Goal: Information Seeking & Learning: Check status

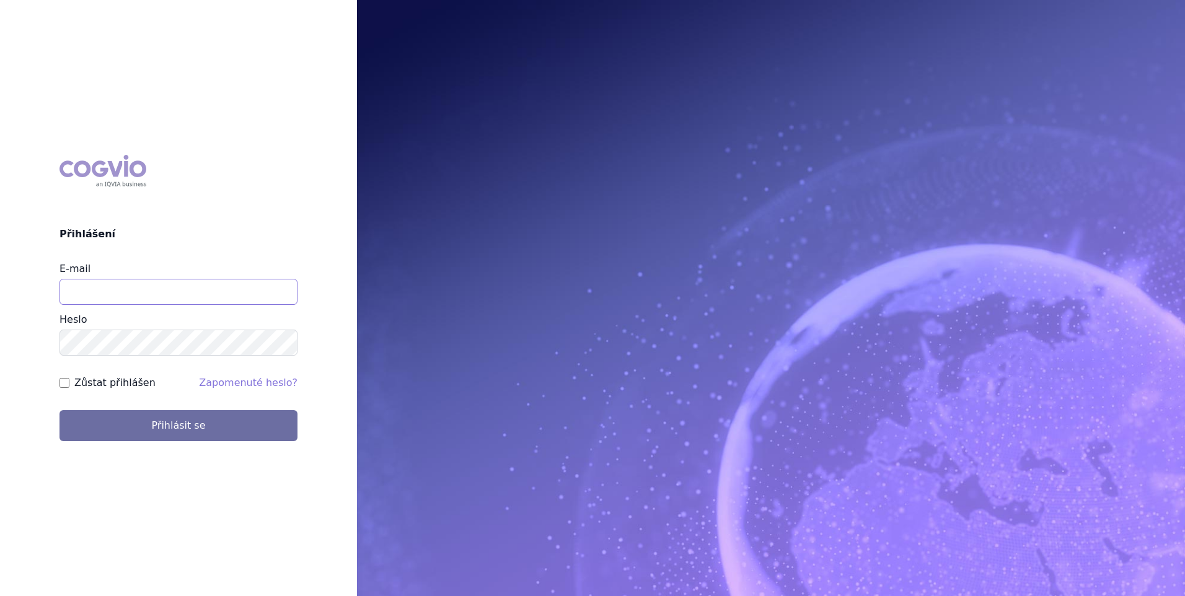
type input "jana.sipkova@vzp.cz"
click at [79, 380] on label "Zůstat přihlášen" at bounding box center [114, 383] width 81 height 15
click at [69, 380] on input "Zůstat přihlášen" at bounding box center [65, 383] width 10 height 10
checkbox input "true"
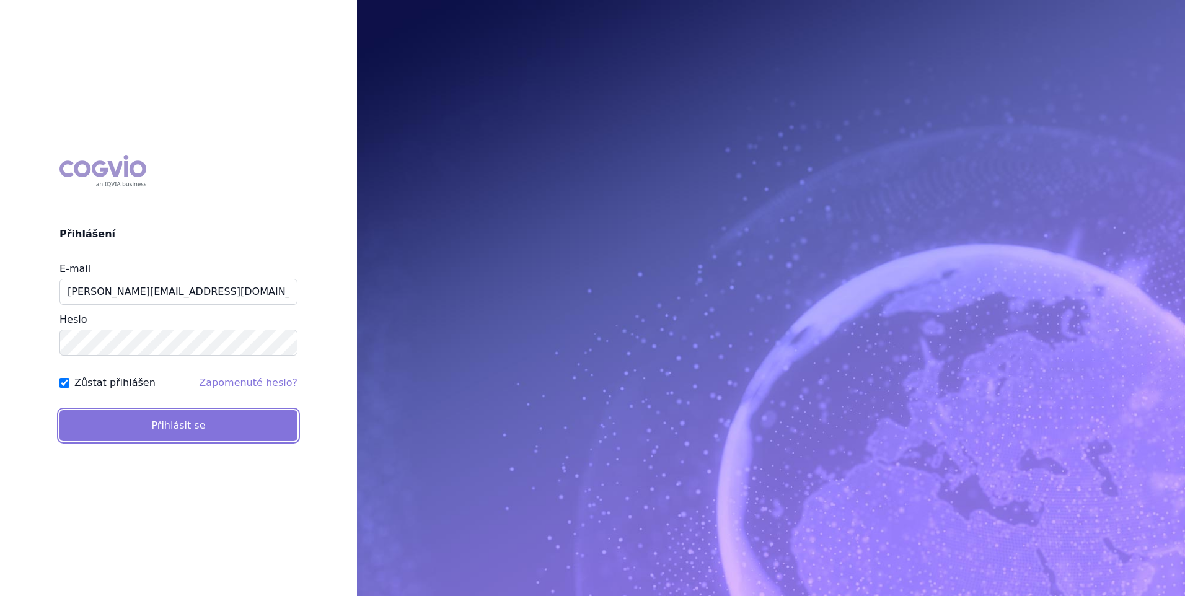
click at [100, 421] on button "Přihlásit se" at bounding box center [179, 425] width 238 height 31
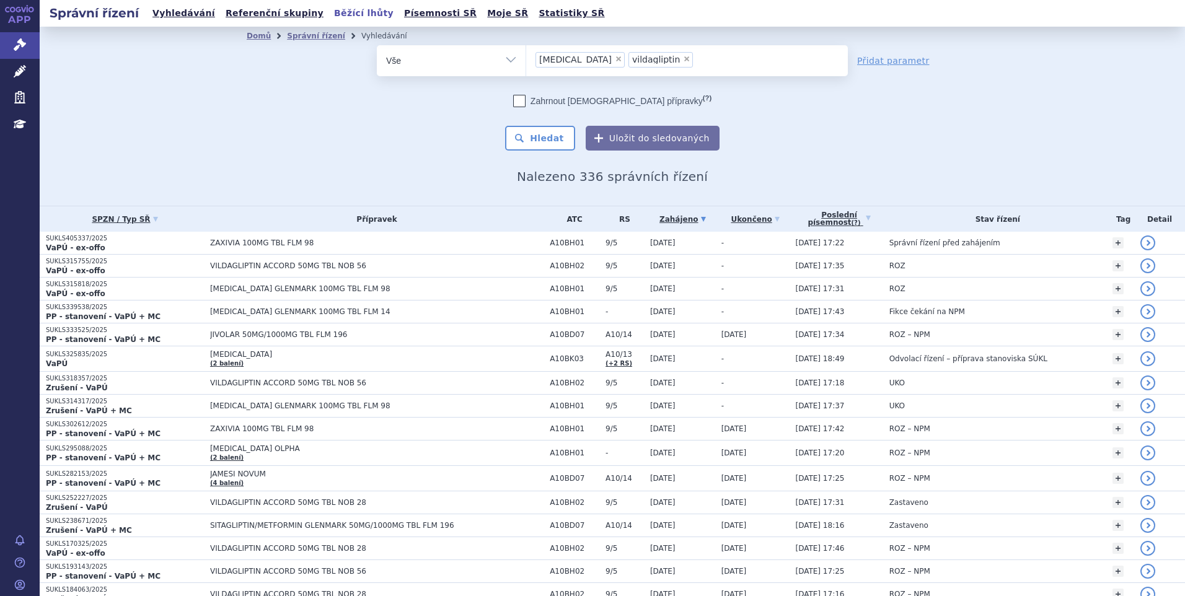
click at [330, 11] on link "Běžící lhůty" at bounding box center [363, 13] width 67 height 17
click at [583, 57] on li "× sitagliptin" at bounding box center [580, 59] width 89 height 15
click at [526, 57] on select "sitagliptin vildagliptin" at bounding box center [526, 60] width 1 height 31
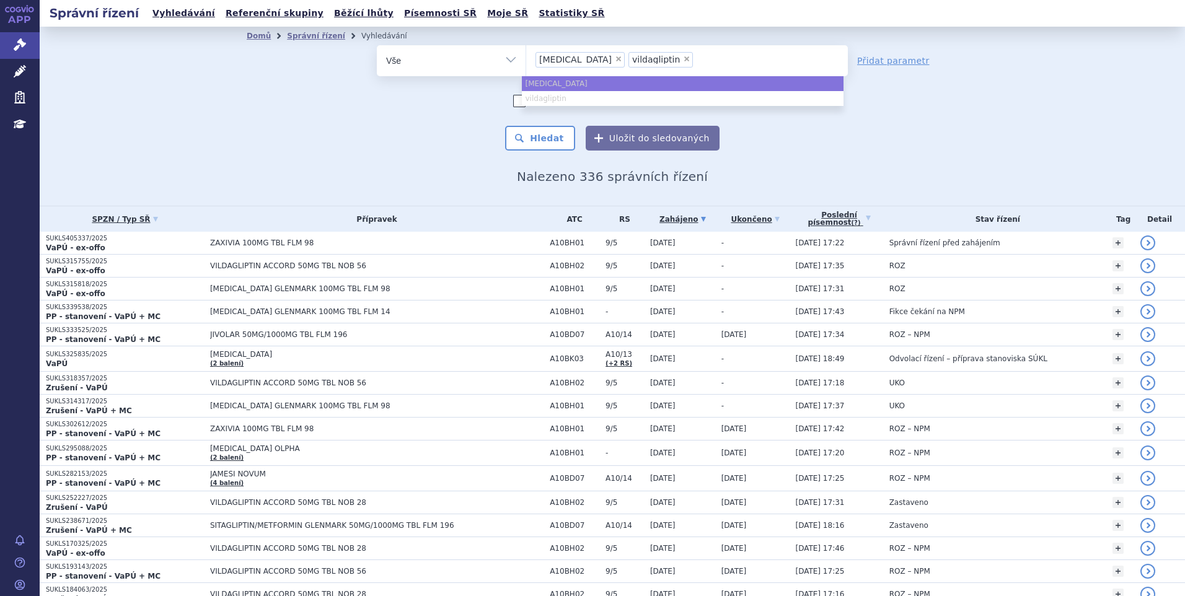
click at [574, 58] on li "× sitagliptin" at bounding box center [580, 59] width 89 height 15
click at [526, 58] on select "sitagliptin vildagliptin" at bounding box center [526, 60] width 1 height 31
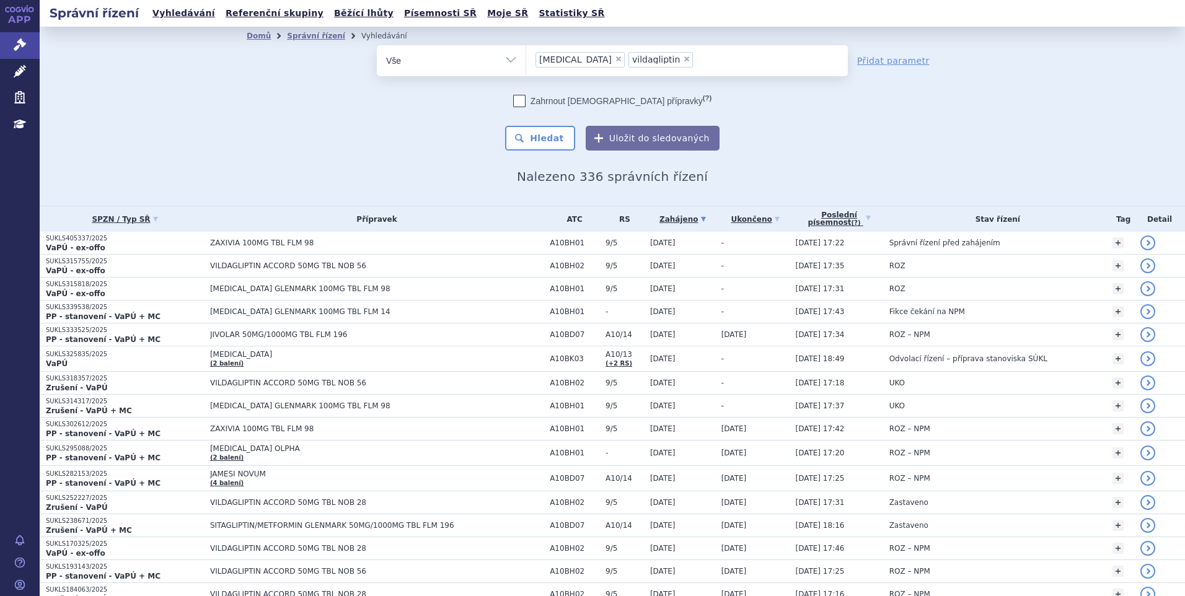
click at [615, 58] on span "×" at bounding box center [618, 58] width 7 height 7
click at [526, 58] on select "sitagliptin vildagliptin" at bounding box center [526, 60] width 1 height 31
select select "vildagliptin"
click at [590, 58] on span "×" at bounding box center [593, 58] width 7 height 7
click at [526, 58] on select "sitagliptin vildagliptin" at bounding box center [526, 60] width 1 height 31
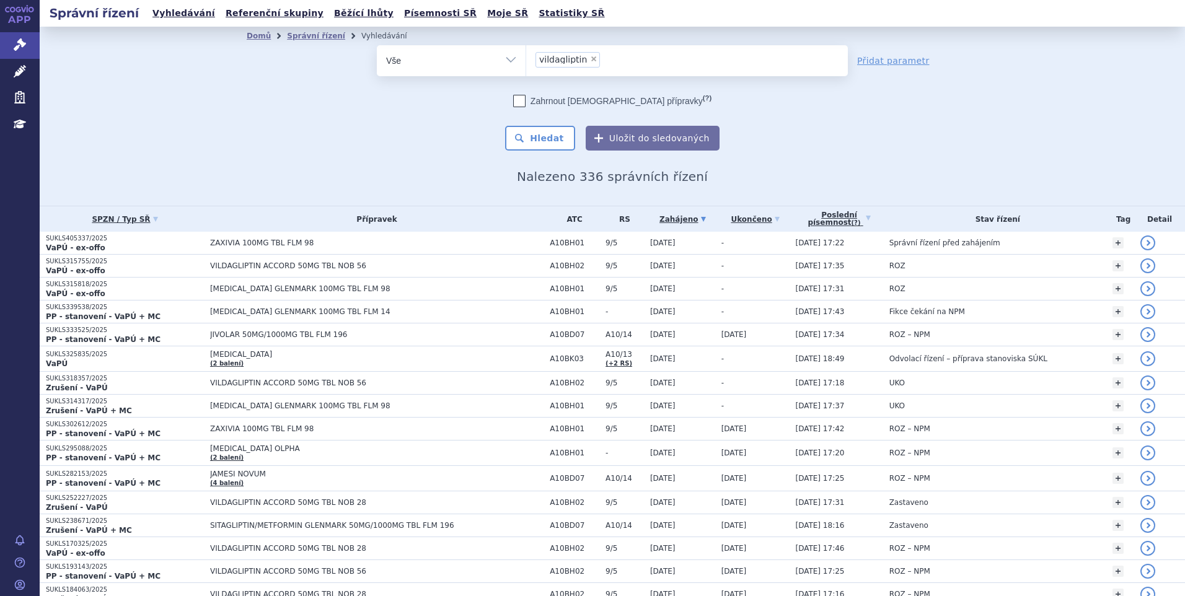
select select
click at [339, 14] on link "Běžící lhůty" at bounding box center [363, 13] width 67 height 17
click at [330, 14] on link "Běžící lhůty" at bounding box center [363, 13] width 67 height 17
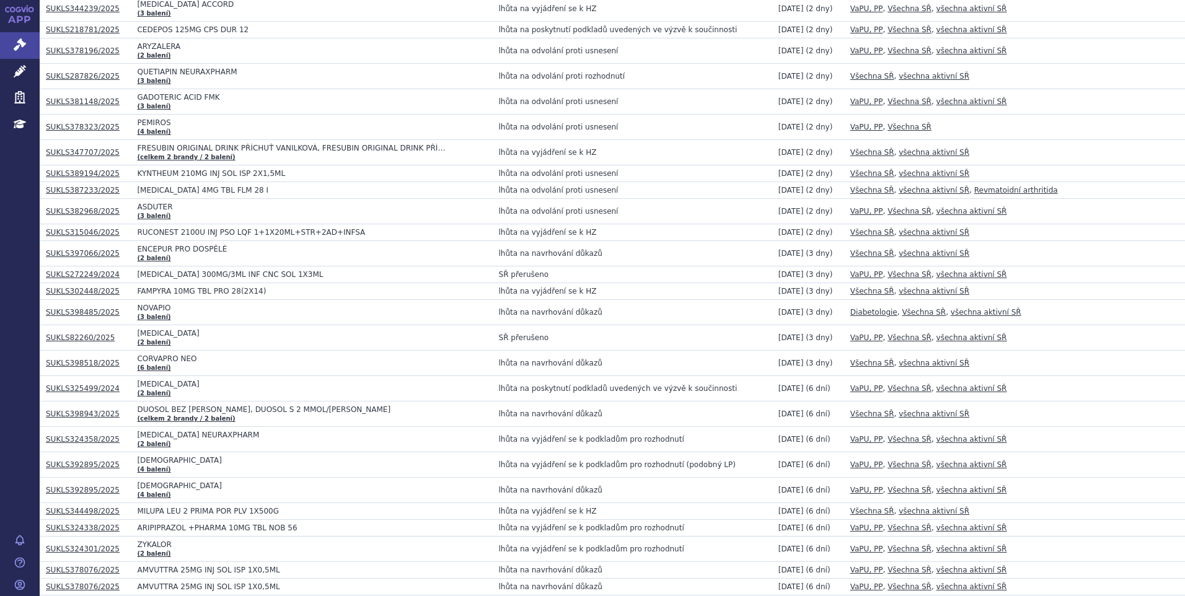
scroll to position [930, 0]
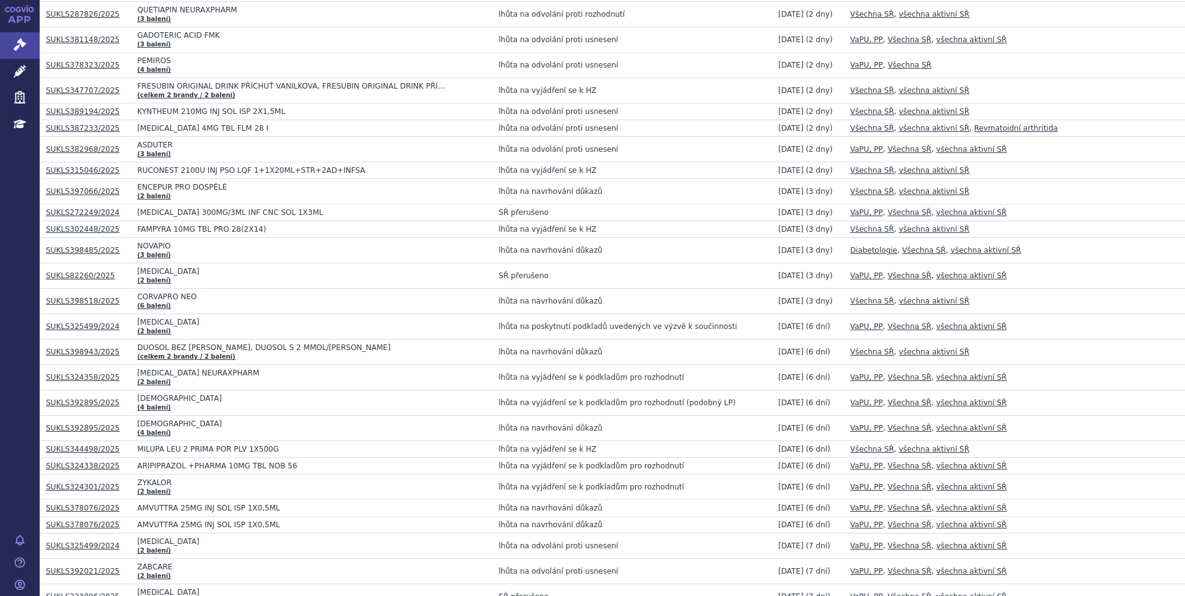
drag, startPoint x: 78, startPoint y: 405, endPoint x: 76, endPoint y: 334, distance: 72.0
drag, startPoint x: 76, startPoint y: 334, endPoint x: 65, endPoint y: 323, distance: 14.9
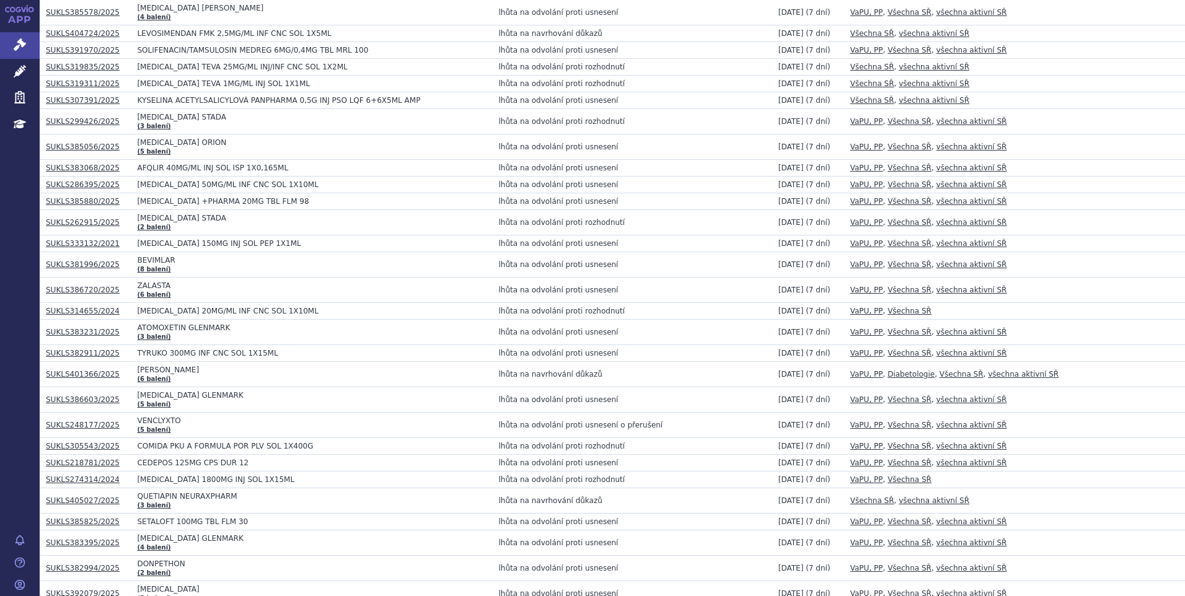
scroll to position [1550, 0]
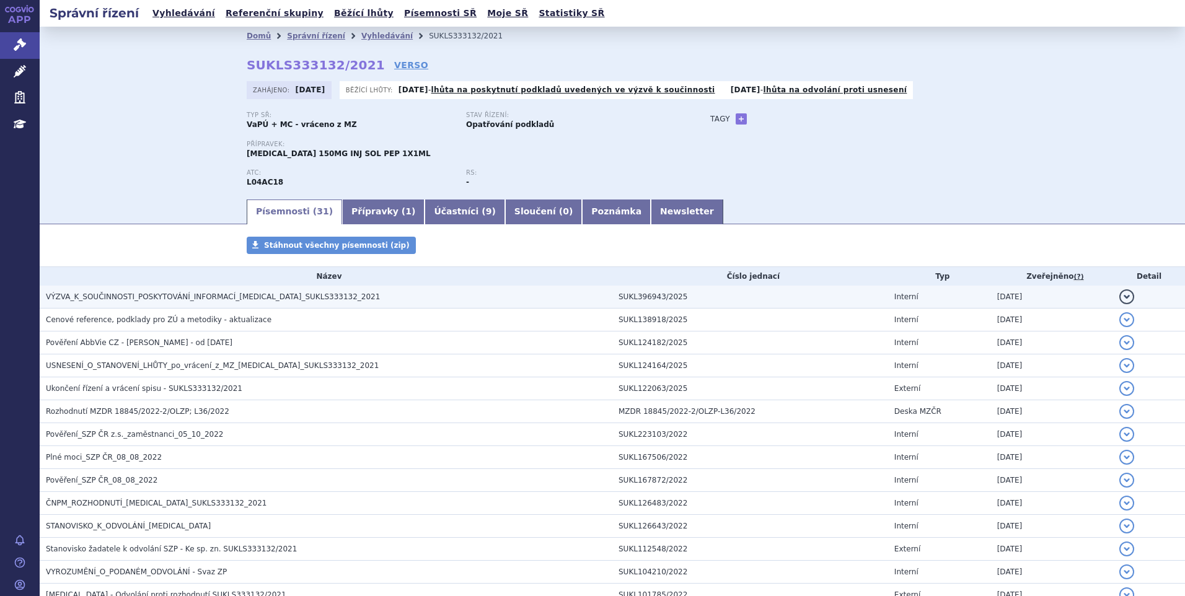
click at [106, 295] on span "VÝZVA_K_SOUČINNOSTI_POSKYTOVÁNÍ_INFORMACÍ_[MEDICAL_DATA]_SUKLS333132_2021" at bounding box center [213, 297] width 334 height 9
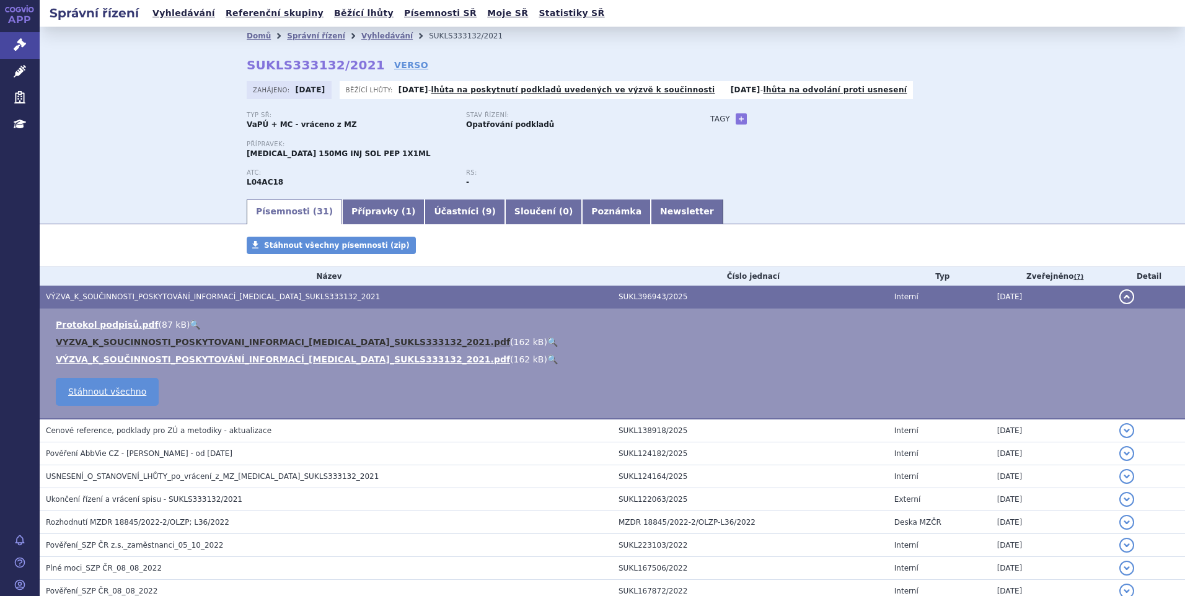
click at [103, 342] on link "VYZVA_K_SOUCINNOSTI_POSKYTOVANI_INFORMACI_SKYRIZI_SUKLS333132_2021.pdf" at bounding box center [283, 342] width 454 height 10
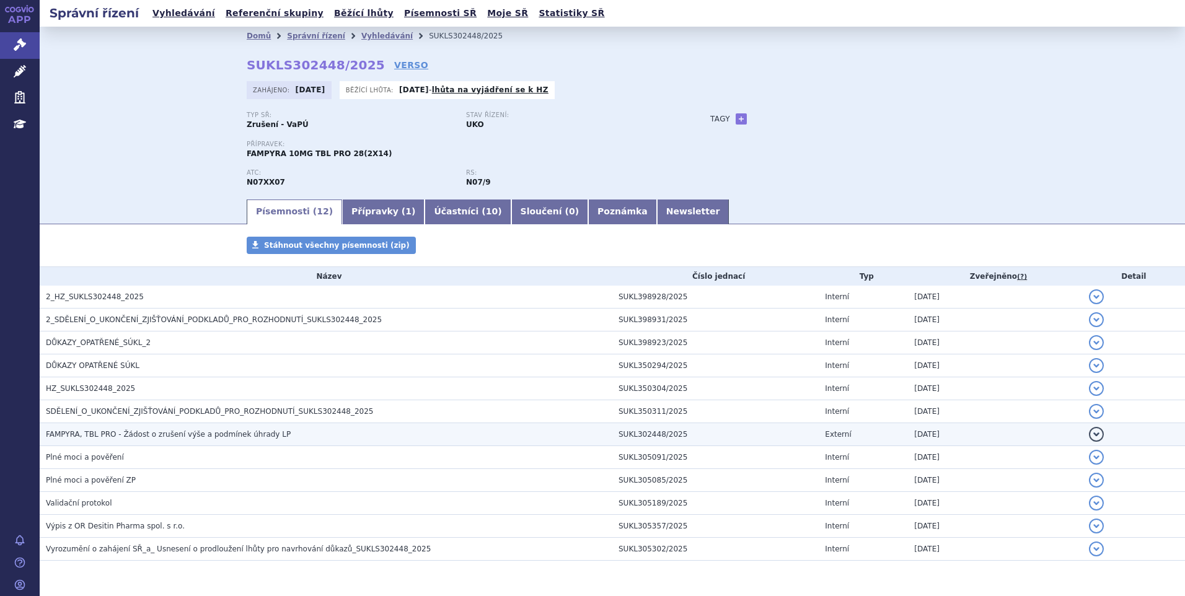
click at [97, 431] on span "FAMPYRA, TBL PRO - Žádost o zrušení výše a podmínek úhrady LP" at bounding box center [168, 434] width 245 height 9
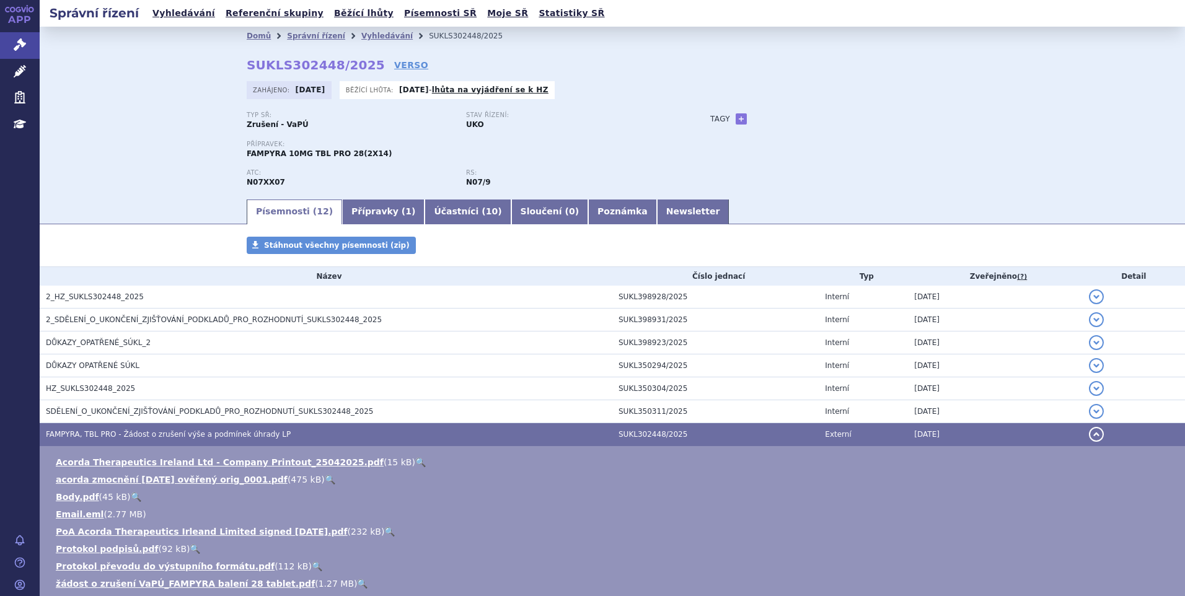
click at [202, 430] on span "FAMPYRA, TBL PRO - Žádost o zrušení výše a podmínek úhrady LP" at bounding box center [168, 434] width 245 height 9
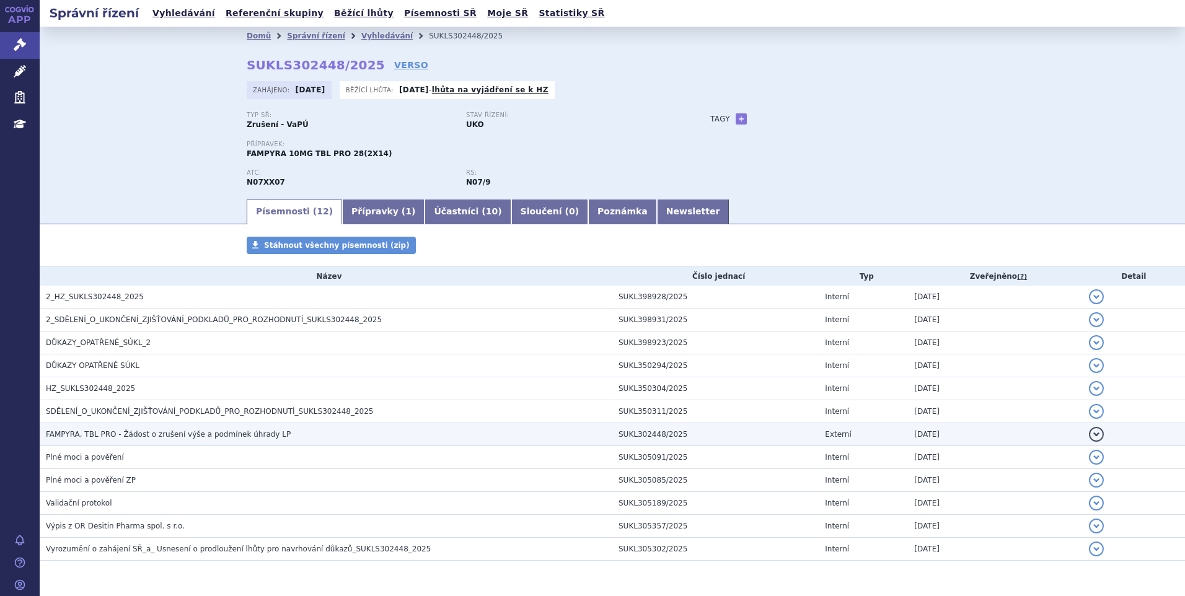
scroll to position [39, 0]
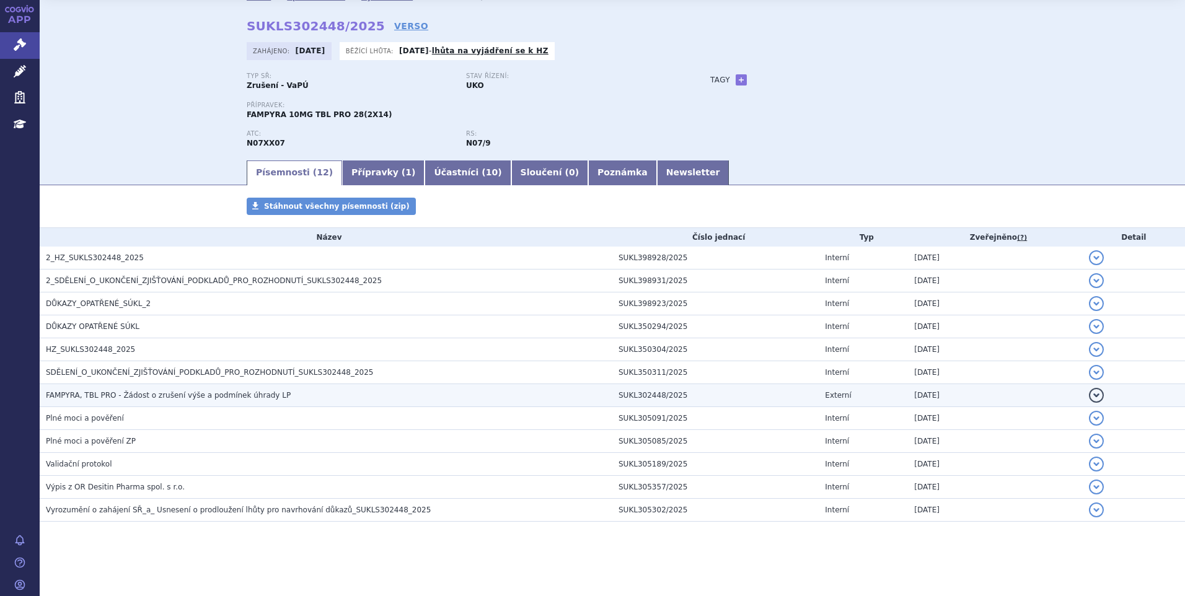
click at [198, 397] on span "FAMPYRA, TBL PRO - Žádost o zrušení výše a podmínek úhrady LP" at bounding box center [168, 395] width 245 height 9
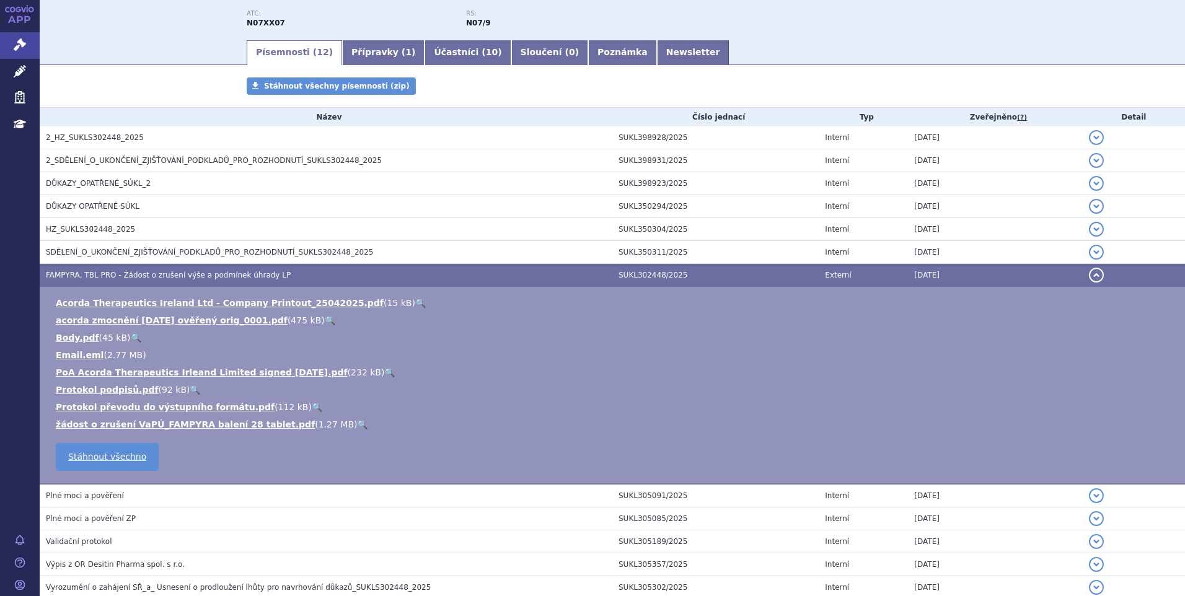
scroll to position [163, 0]
